Goal: Information Seeking & Learning: Learn about a topic

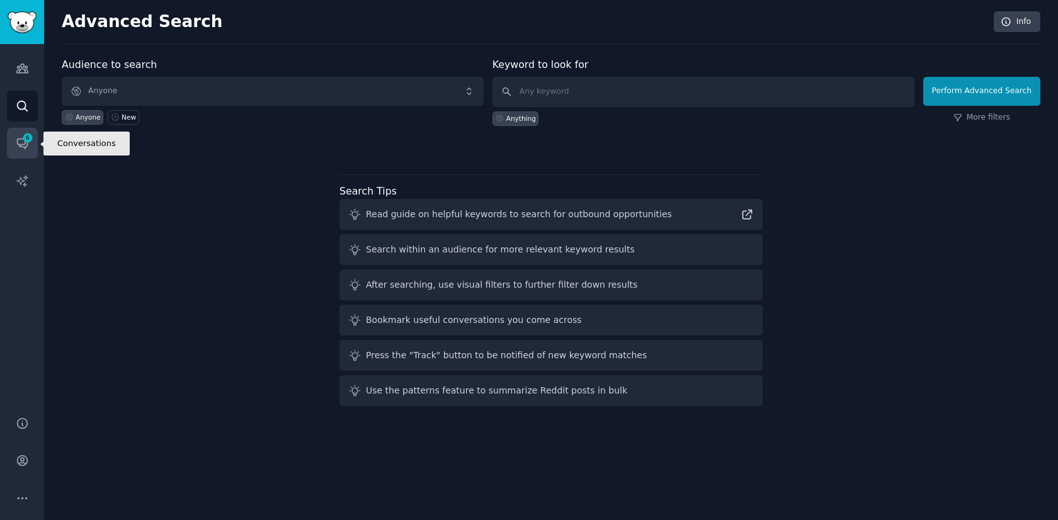
click at [21, 139] on icon "Sidebar" at bounding box center [22, 144] width 10 height 10
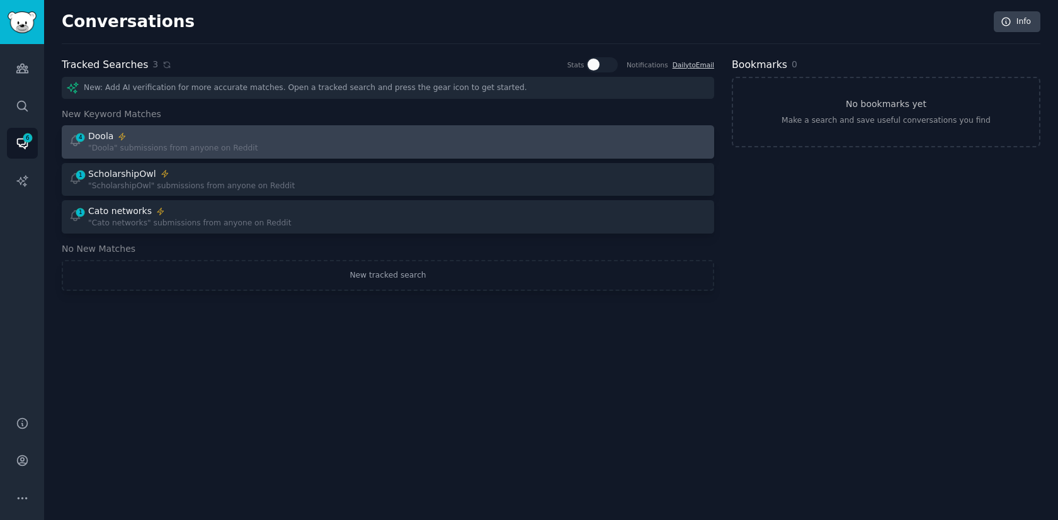
click at [373, 149] on div "4 Doola "Doola" submissions from anyone on Reddit" at bounding box center [224, 142] width 311 height 25
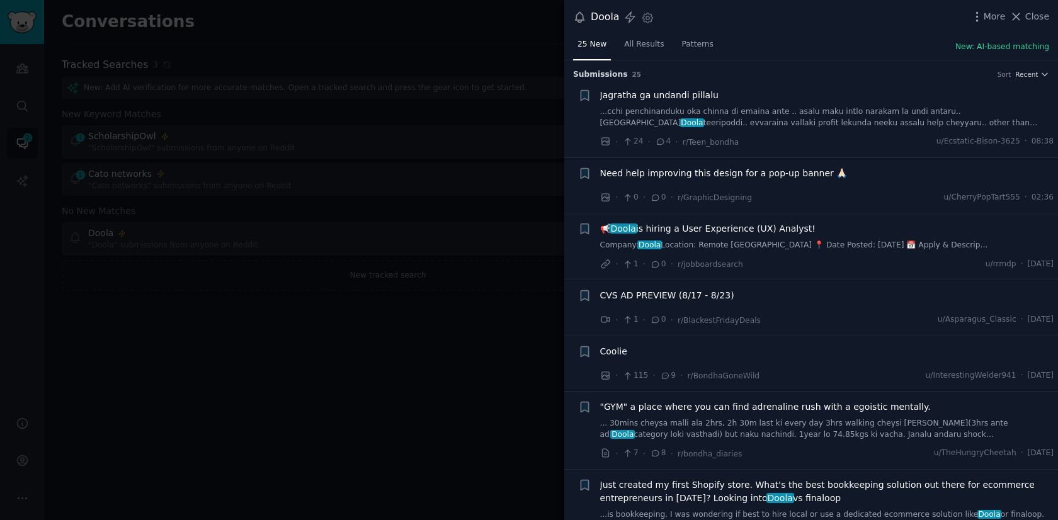
click at [365, 326] on div at bounding box center [529, 260] width 1058 height 520
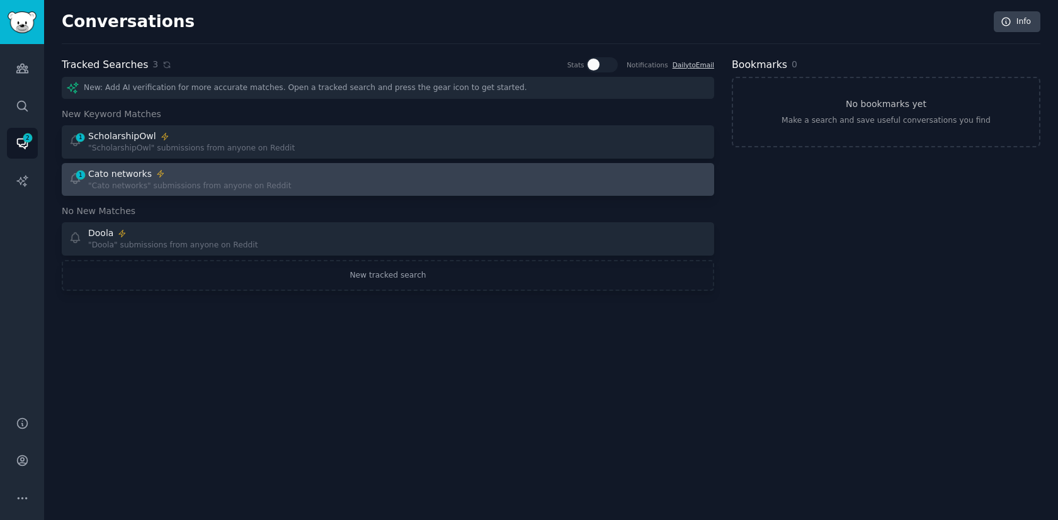
click at [294, 180] on div "1 Cato networks "Cato networks" submissions from anyone on Reddit" at bounding box center [224, 180] width 311 height 25
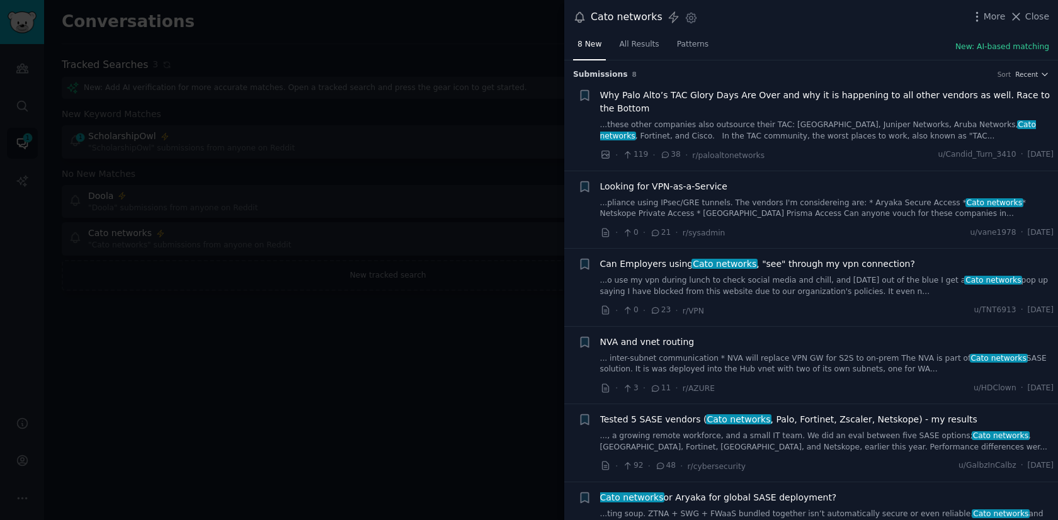
click at [785, 100] on span "Why Palo Alto’s TAC Glory Days Are Over and why it is happening to all other ve…" at bounding box center [827, 102] width 454 height 26
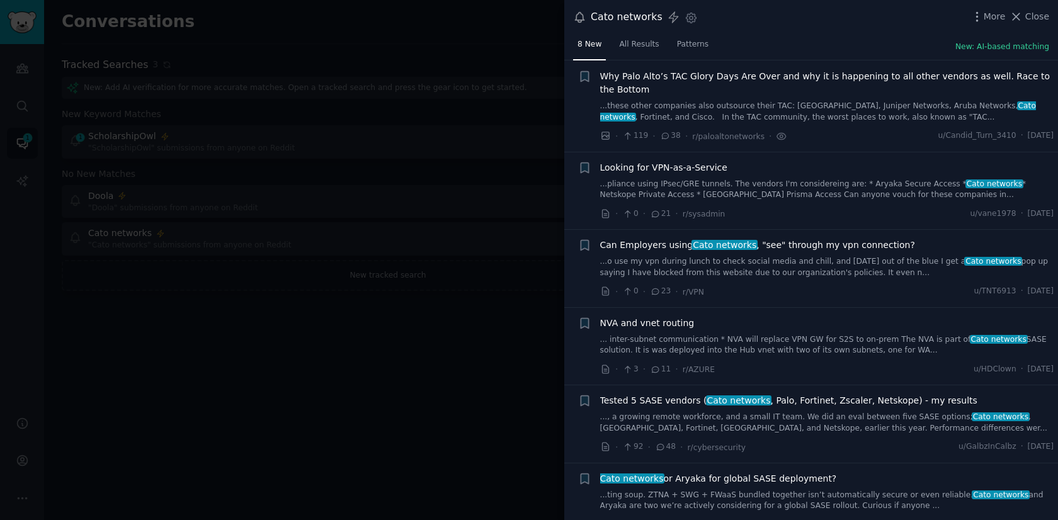
scroll to position [20, 0]
click at [619, 94] on span "Why Palo Alto’s TAC Glory Days Are Over and why it is happening to all other ve…" at bounding box center [827, 82] width 454 height 26
click at [1028, 134] on span "Wed 13/08/2025" at bounding box center [1041, 135] width 26 height 11
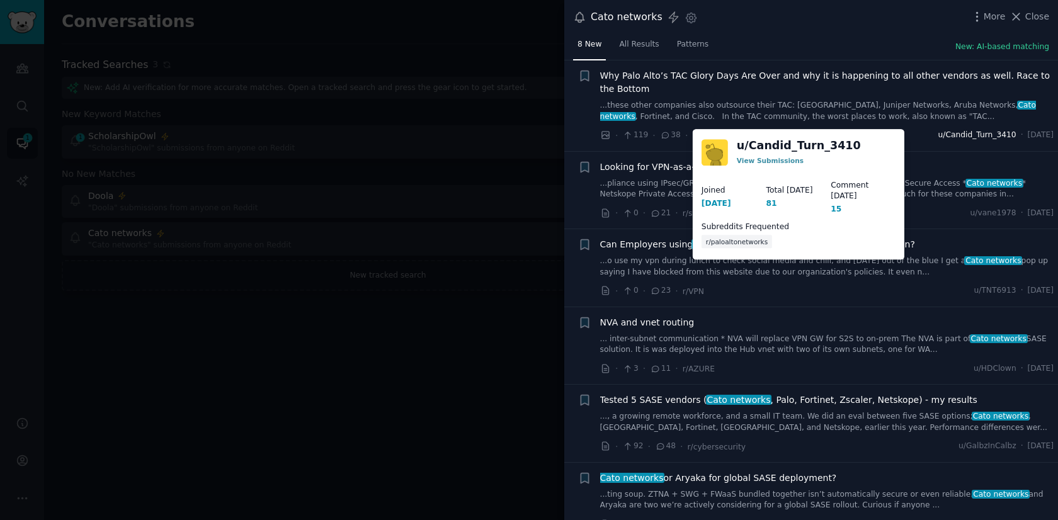
click at [950, 137] on span "u/Candid_Turn_3410" at bounding box center [977, 135] width 78 height 11
click at [778, 161] on link "View Submissions" at bounding box center [770, 161] width 67 height 8
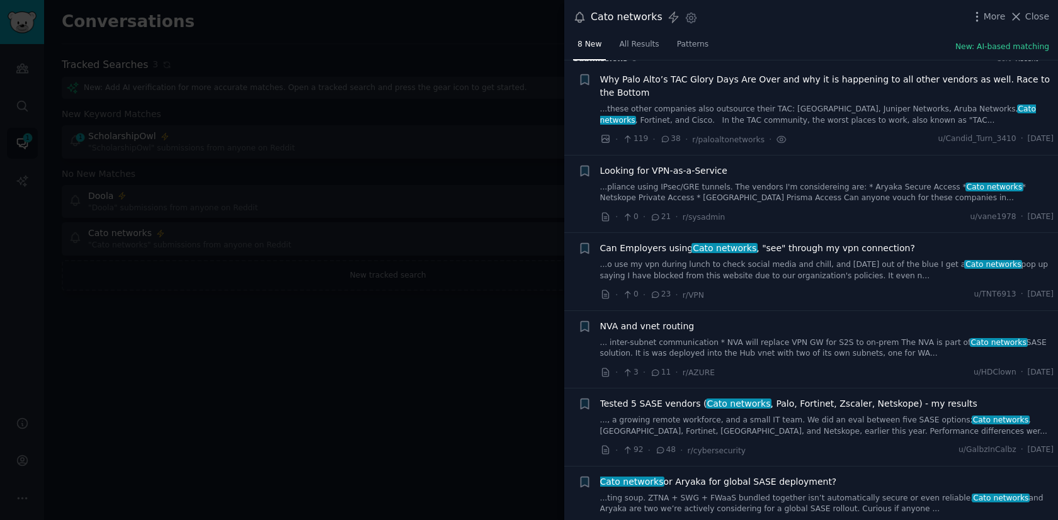
scroll to position [17, 0]
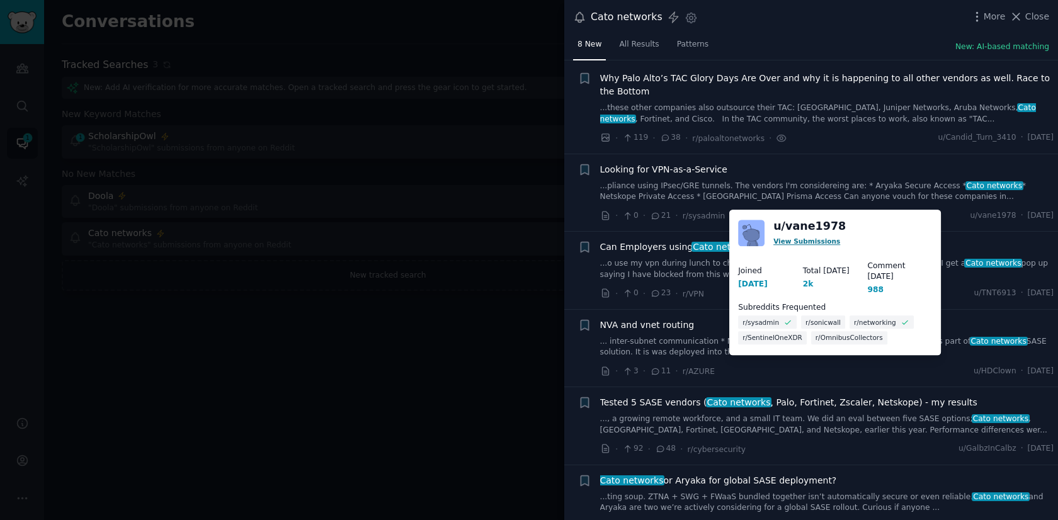
click at [817, 242] on link "View Submissions" at bounding box center [806, 241] width 67 height 8
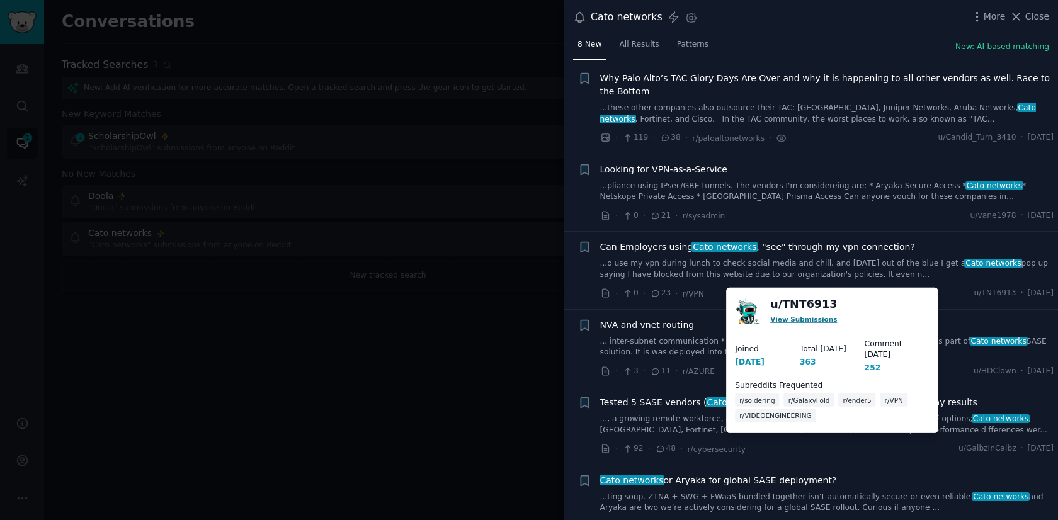
click at [811, 318] on link "View Submissions" at bounding box center [803, 319] width 67 height 8
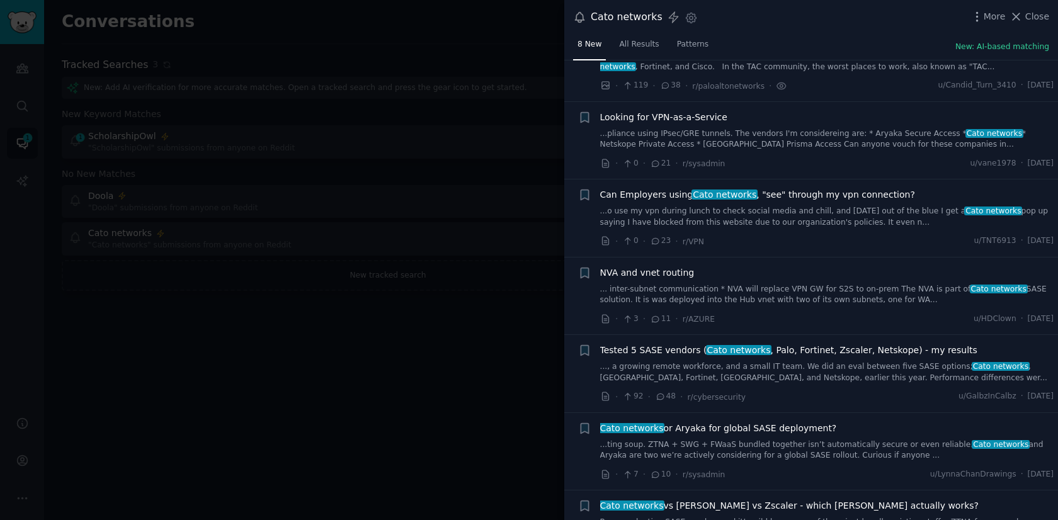
scroll to position [90, 0]
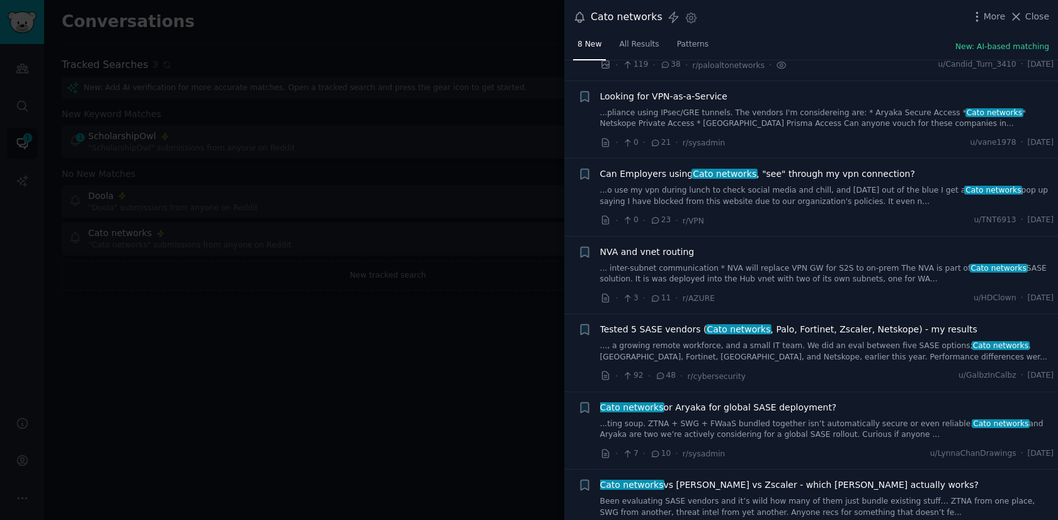
click at [516, 172] on div at bounding box center [529, 260] width 1058 height 520
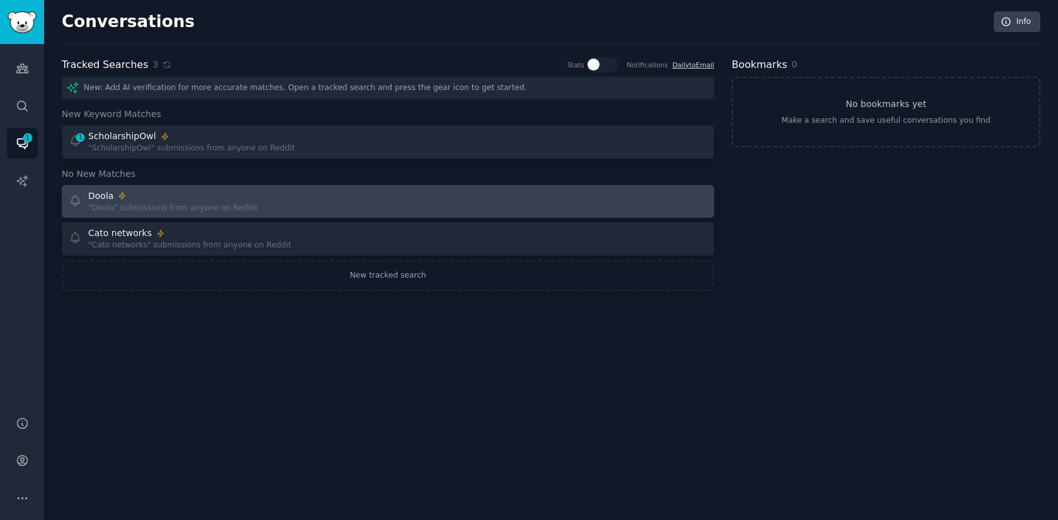
click at [214, 203] on div ""Doola" submissions from anyone on Reddit" at bounding box center [172, 208] width 169 height 11
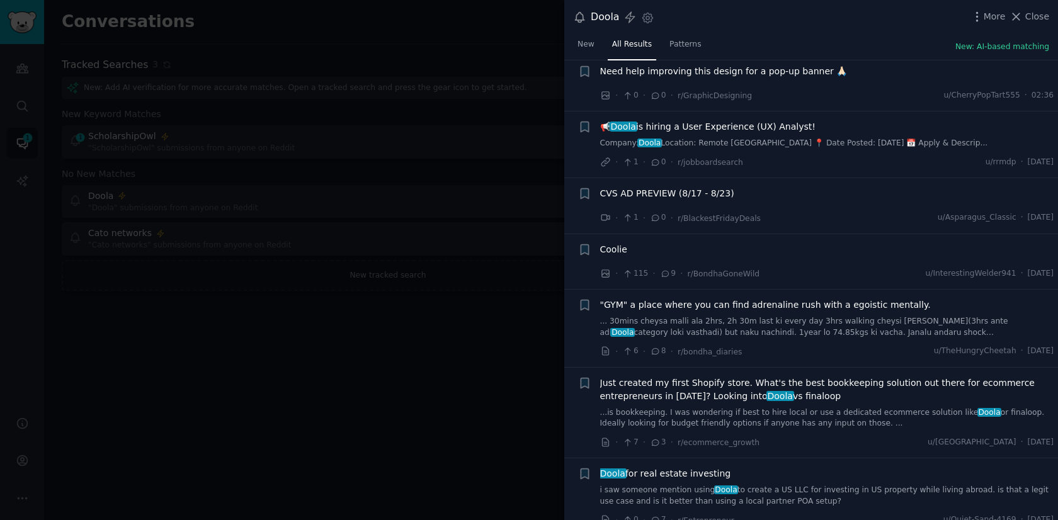
scroll to position [106, 0]
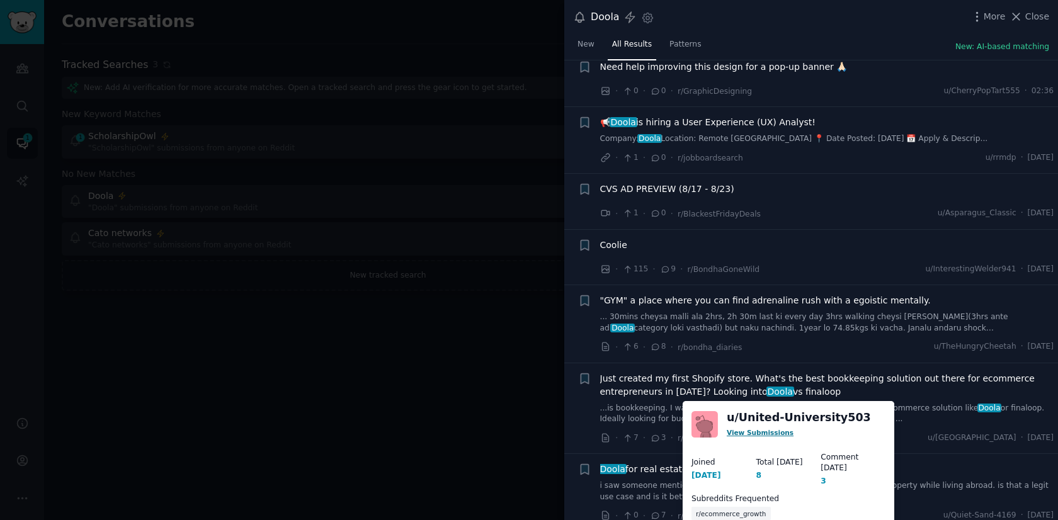
click at [767, 434] on link "View Submissions" at bounding box center [760, 433] width 67 height 8
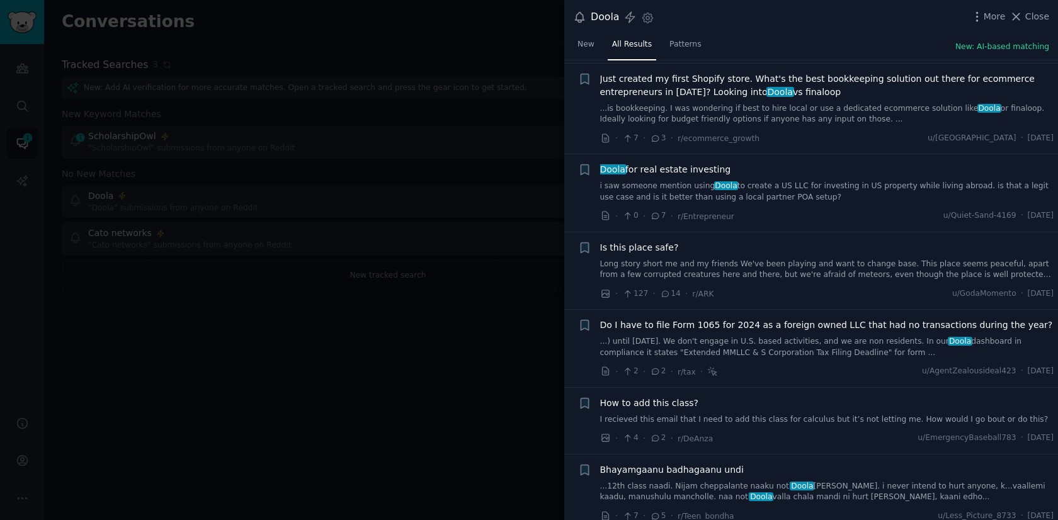
scroll to position [414, 0]
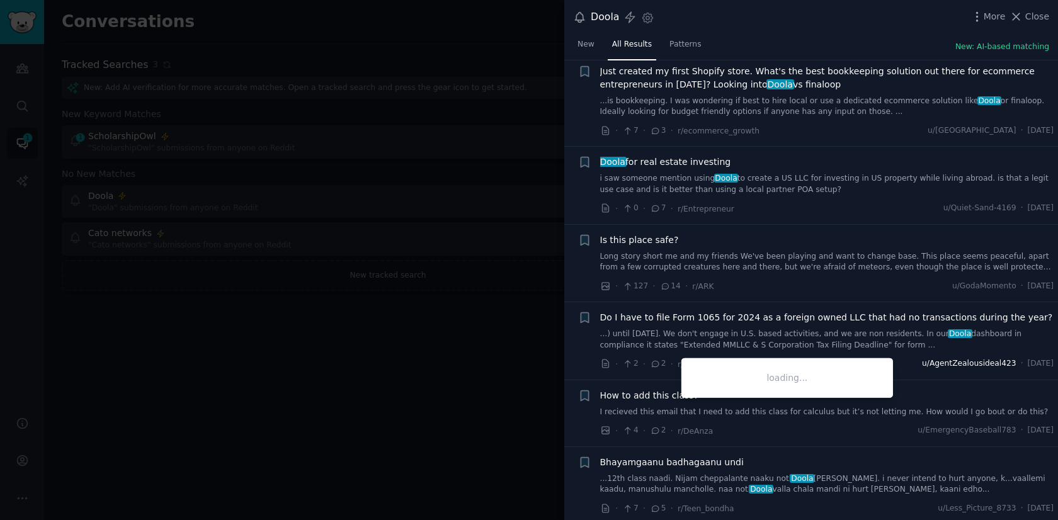
click at [937, 366] on span "u/AgentZealousideal423" at bounding box center [969, 363] width 94 height 11
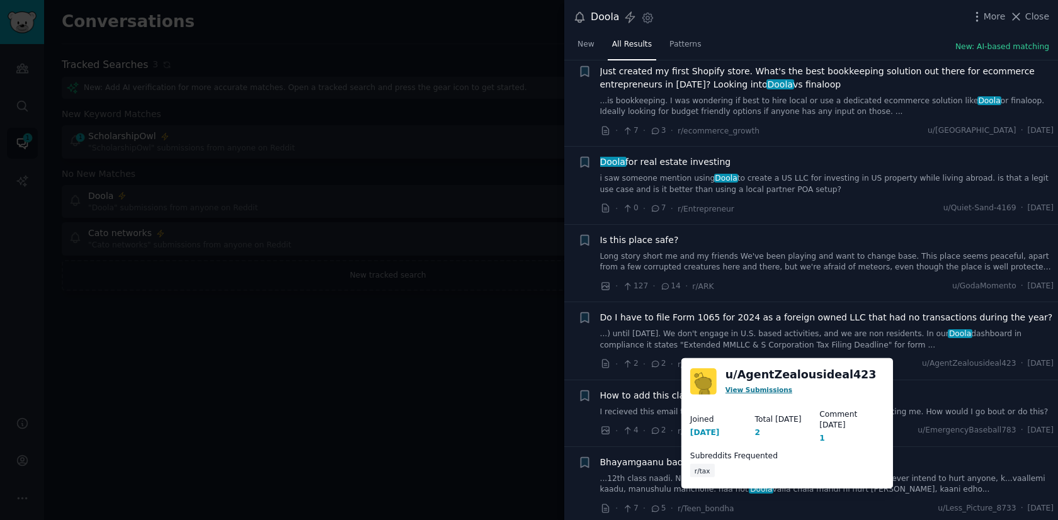
click at [756, 391] on link "View Submissions" at bounding box center [759, 389] width 67 height 8
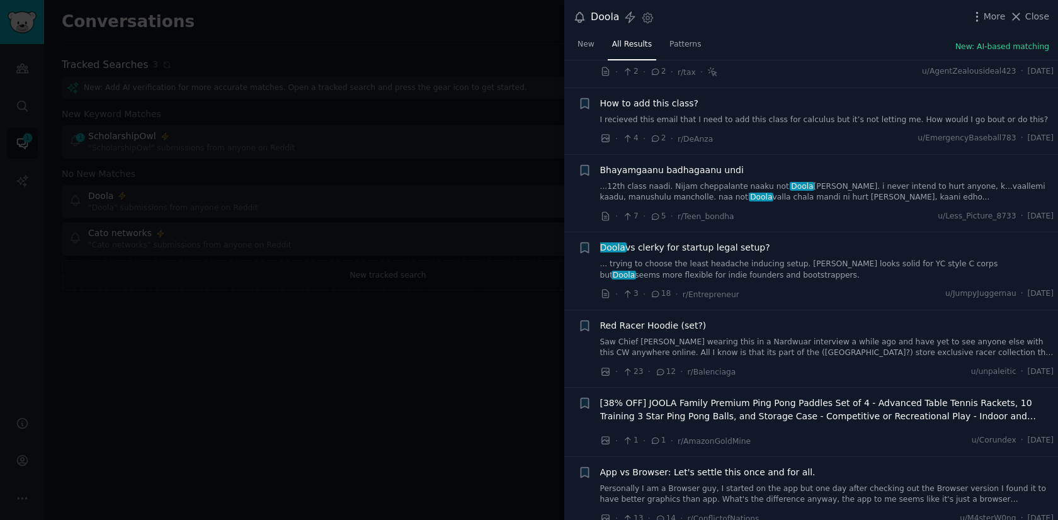
scroll to position [714, 0]
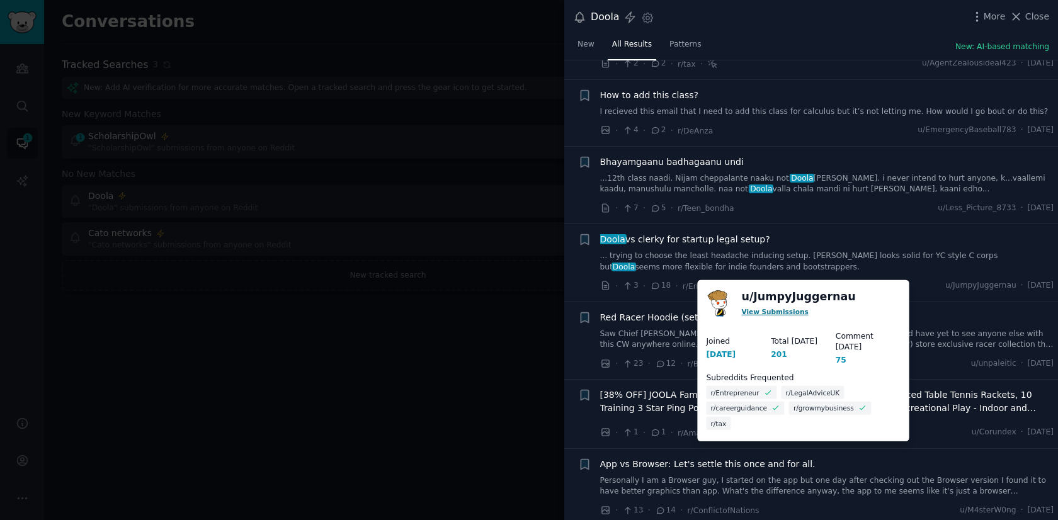
click at [770, 310] on link "View Submissions" at bounding box center [774, 311] width 67 height 8
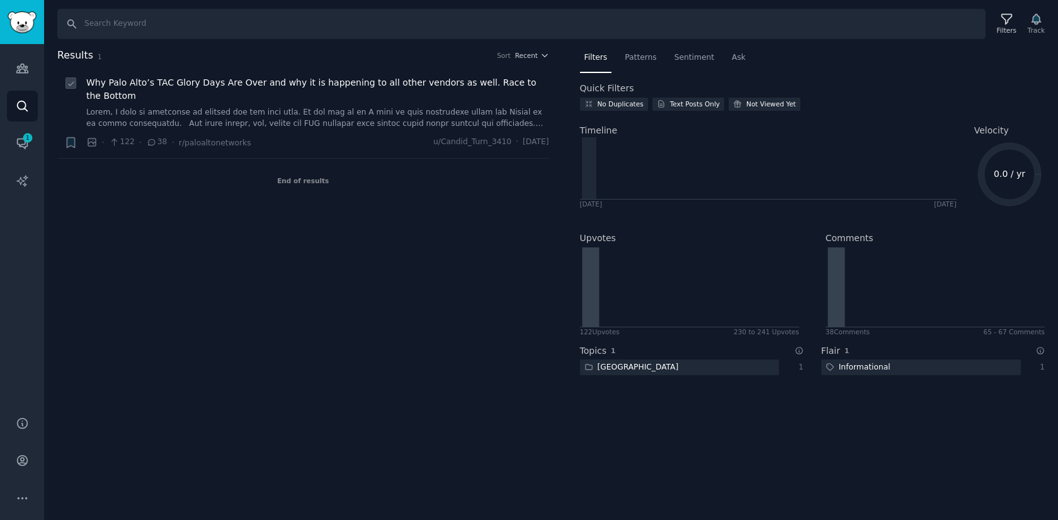
click at [429, 84] on span "Why Palo Alto’s TAC Glory Days Are Over and why it is happening to all other ve…" at bounding box center [317, 89] width 463 height 26
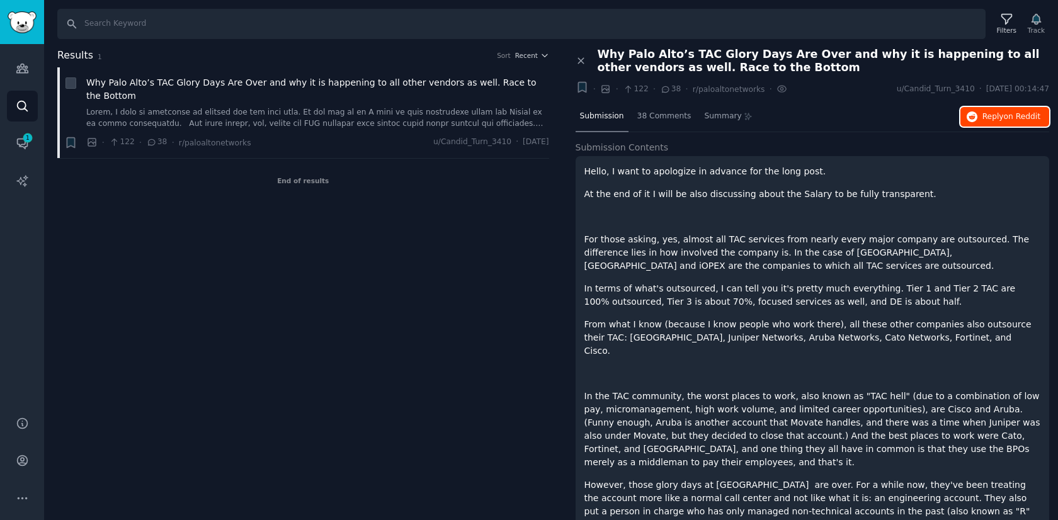
click at [977, 119] on button "Reply on Reddit" at bounding box center [1005, 117] width 89 height 20
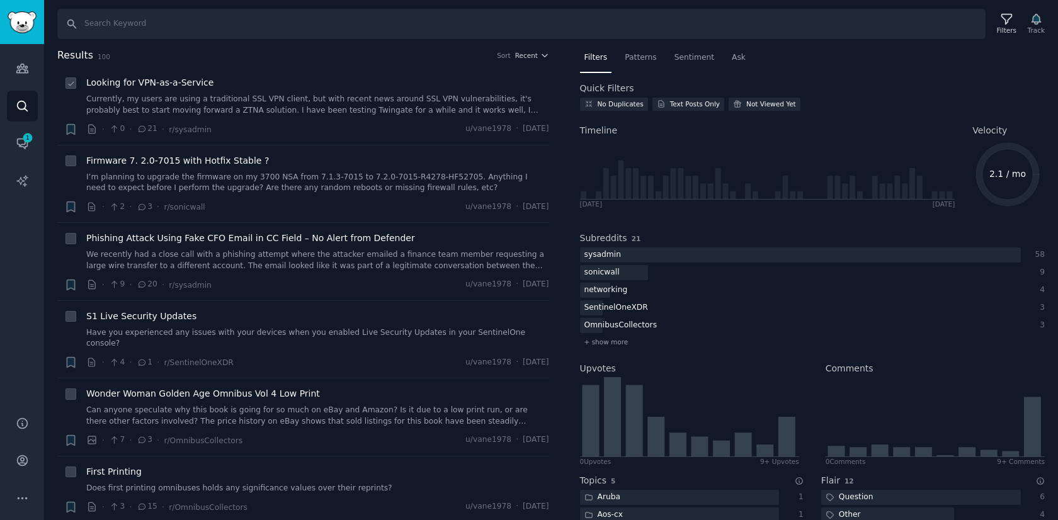
click at [200, 84] on span "Looking for VPN-as-a-Service" at bounding box center [149, 82] width 127 height 13
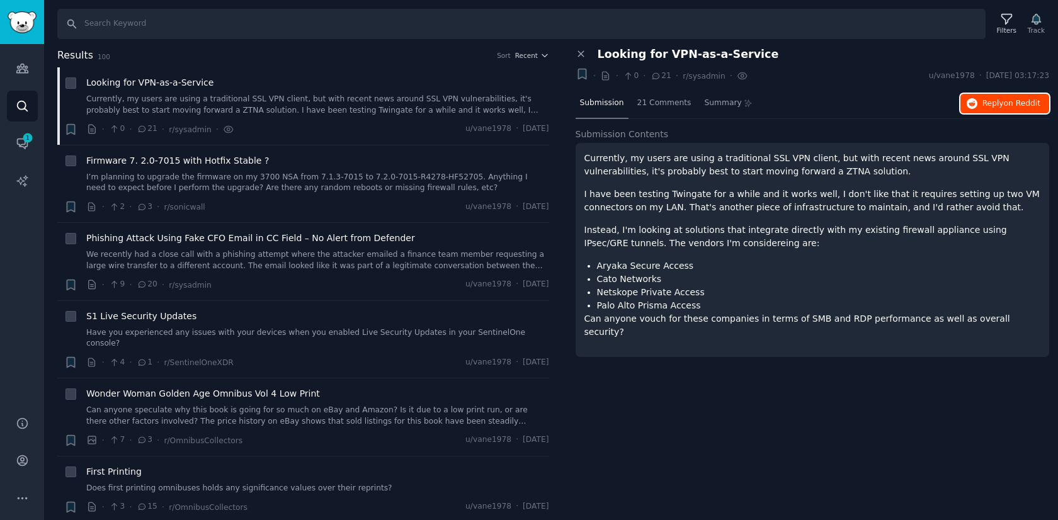
click at [996, 103] on span "Reply on Reddit" at bounding box center [1012, 103] width 58 height 11
click at [746, 232] on p "Instead, I'm looking at solutions that integrate directly with my existing fire…" at bounding box center [812, 237] width 457 height 26
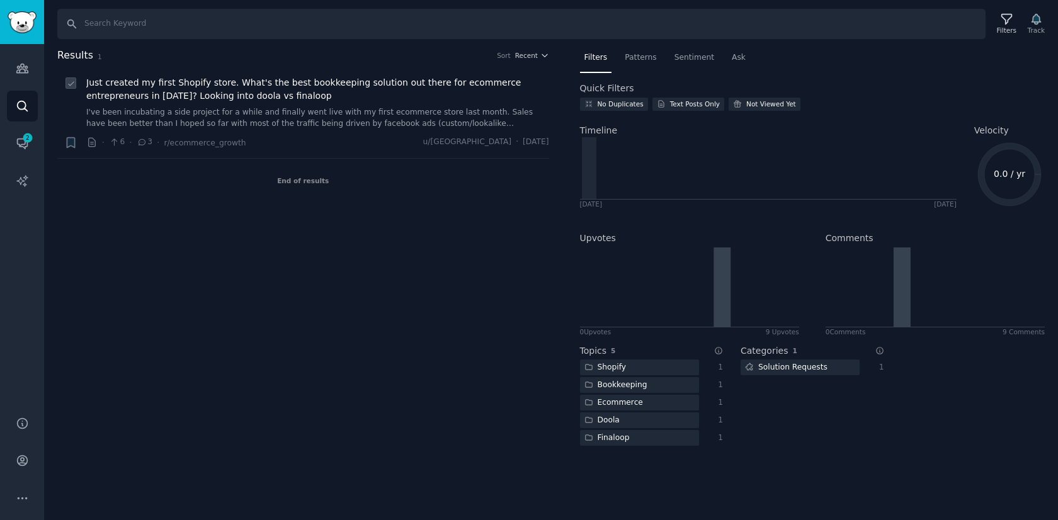
click at [382, 86] on span "Just created my first Shopify store. What's the best bookkeeping solution out t…" at bounding box center [317, 89] width 463 height 26
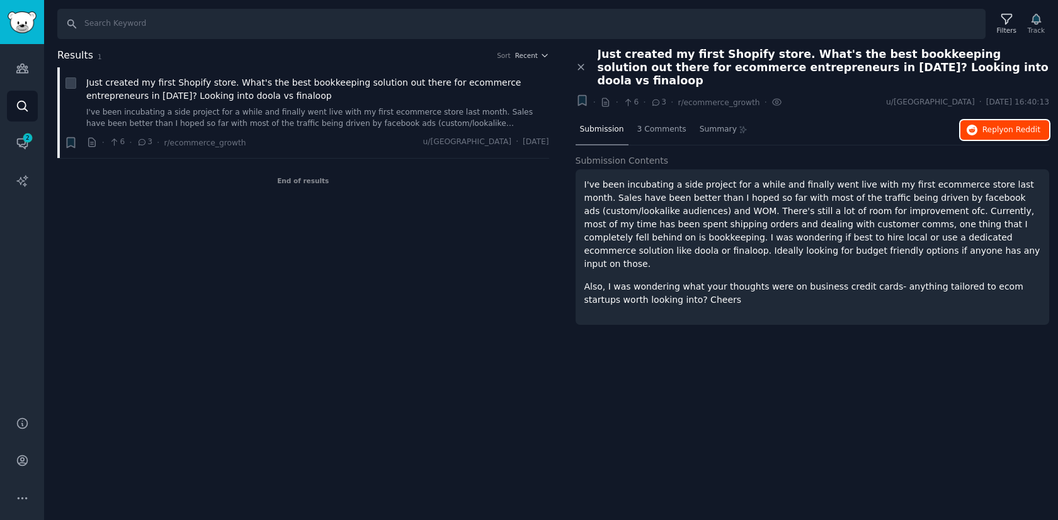
click at [1010, 125] on span "on Reddit" at bounding box center [1022, 129] width 37 height 9
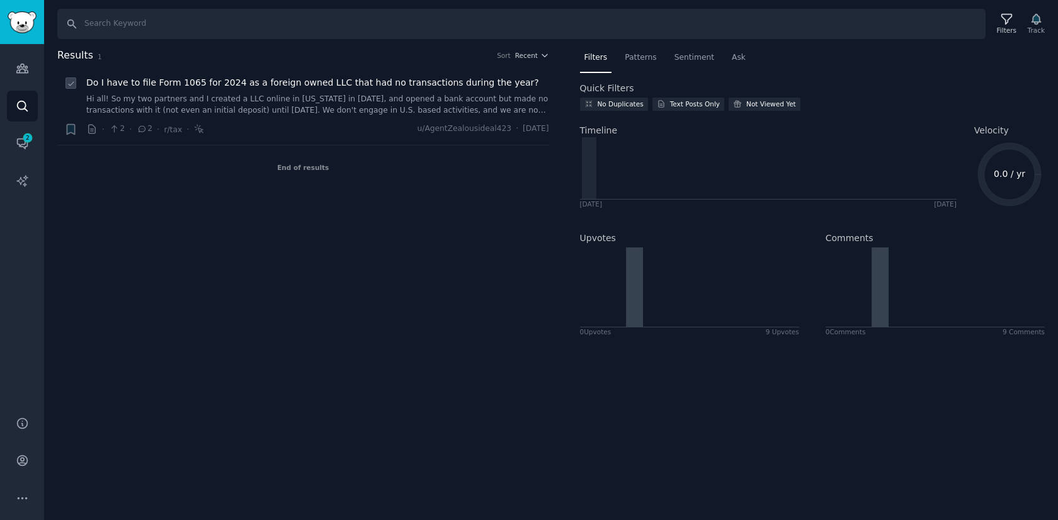
click at [453, 84] on span "Do I have to file Form 1065 for 2024 as a foreign owned LLC that had no transac…" at bounding box center [312, 82] width 453 height 13
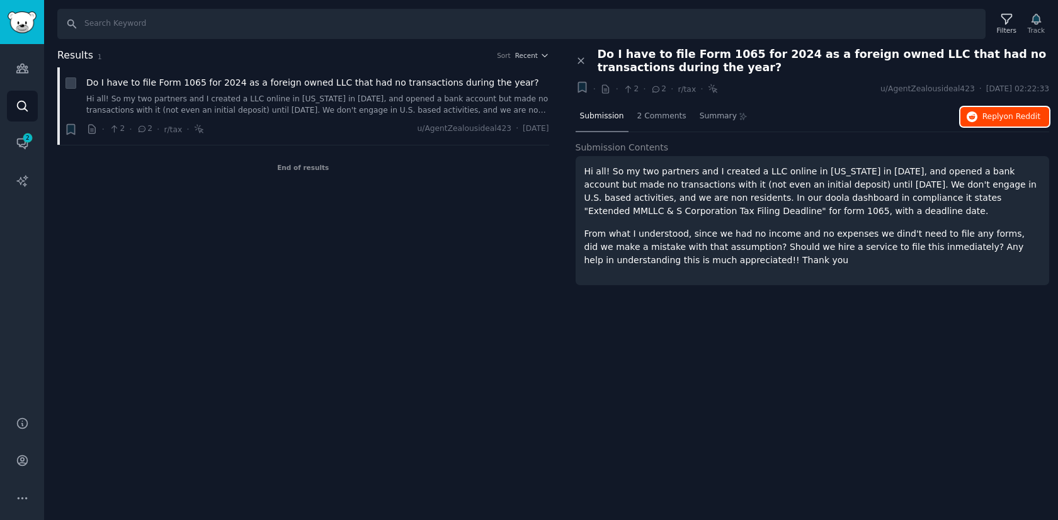
click at [984, 122] on button "Reply on Reddit" at bounding box center [1005, 117] width 89 height 20
